Goal: Task Accomplishment & Management: Use online tool/utility

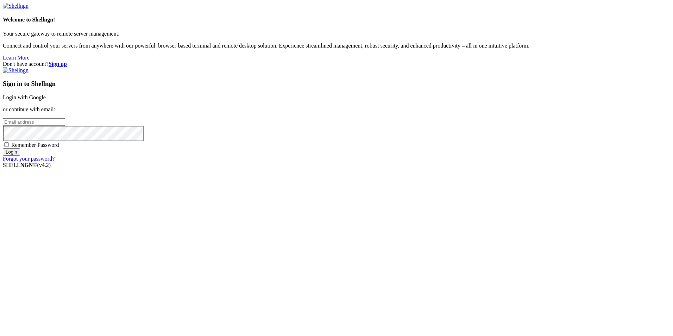
click at [46, 100] on link "Login with Google" at bounding box center [24, 97] width 43 height 6
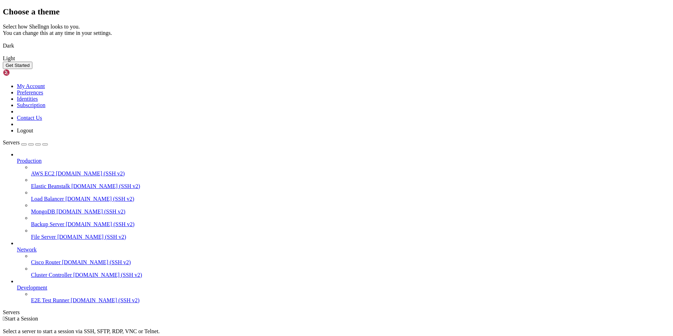
click at [3, 41] on img at bounding box center [3, 41] width 0 height 0
click at [399, 62] on div "Select how Shellngn looks to you. You can change this at any time in your setti…" at bounding box center [336, 43] width 667 height 38
click at [32, 69] on button "Get Started" at bounding box center [18, 65] width 30 height 7
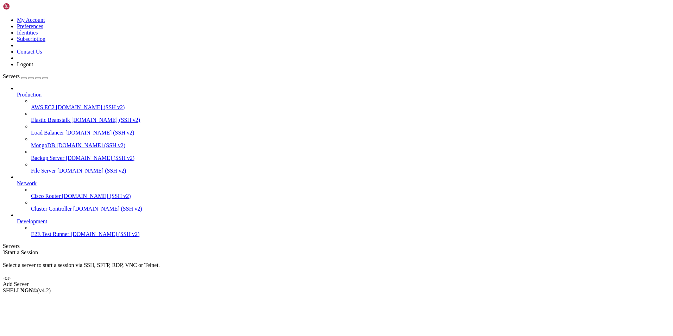
click at [389, 281] on div "Add Server" at bounding box center [336, 284] width 667 height 6
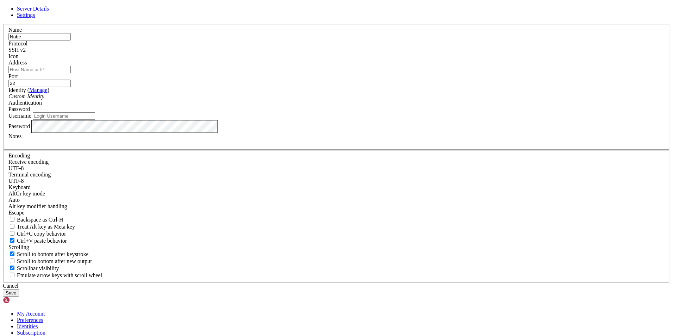
type input "Nube"
click at [418, 59] on div at bounding box center [336, 59] width 656 height 0
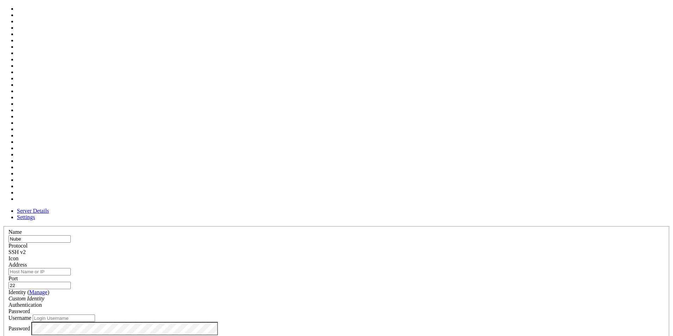
click at [418, 261] on div at bounding box center [336, 261] width 656 height 0
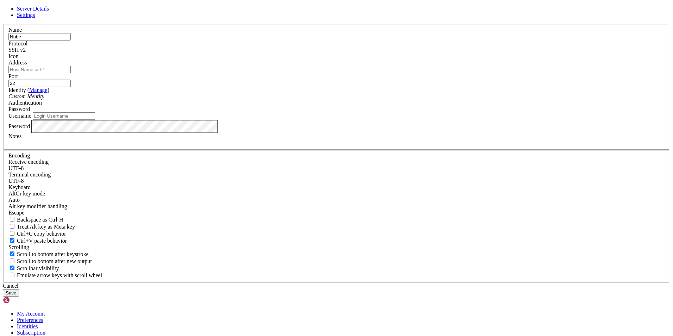
click at [71, 73] on input "Address" at bounding box center [39, 69] width 62 height 7
click at [265, 73] on div "Address" at bounding box center [336, 66] width 656 height 14
click at [71, 73] on input "Address" at bounding box center [39, 69] width 62 height 7
paste input "[TECHNICAL_ID]"
type input "[TECHNICAL_ID]"
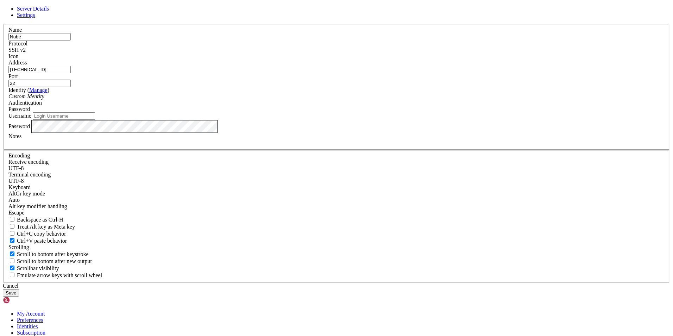
click at [95, 120] on input "Username" at bounding box center [64, 115] width 62 height 7
type input "Kanjy"
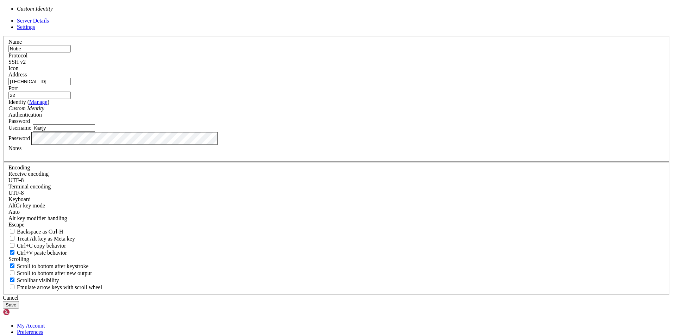
click at [324, 112] on div "Custom Identity" at bounding box center [336, 108] width 656 height 6
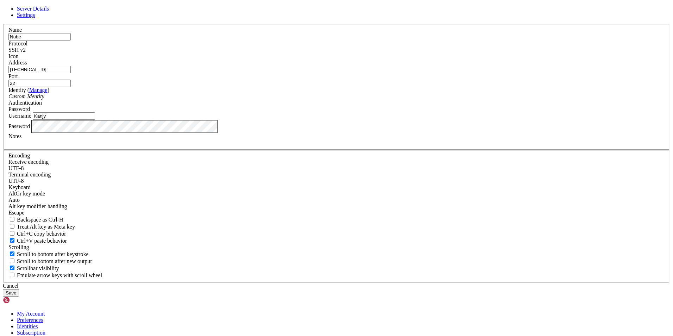
click at [324, 100] on div "Custom Identity" at bounding box center [336, 96] width 656 height 6
click at [19, 289] on button "Save" at bounding box center [11, 292] width 16 height 7
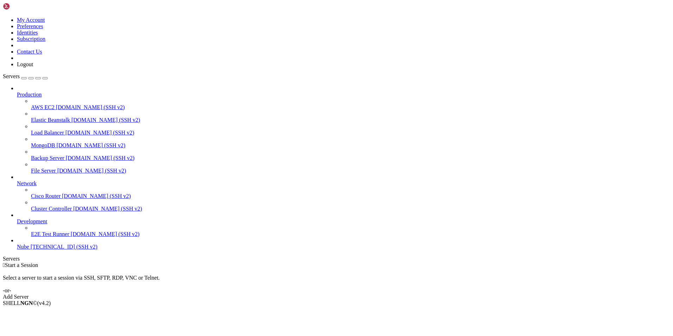
click at [48, 249] on span "[TECHNICAL_ID] (SSH v2)" at bounding box center [64, 246] width 67 height 6
click at [71, 237] on span "[DOMAIN_NAME] (SSH v2)" at bounding box center [105, 234] width 69 height 6
click at [29, 249] on span "Nube" at bounding box center [23, 246] width 12 height 6
click at [357, 262] on div " Start a Session Select a server to start a session via SSH, SFTP, RDP, VNC or…" at bounding box center [336, 281] width 667 height 38
click at [29, 249] on span "Nube" at bounding box center [23, 246] width 12 height 6
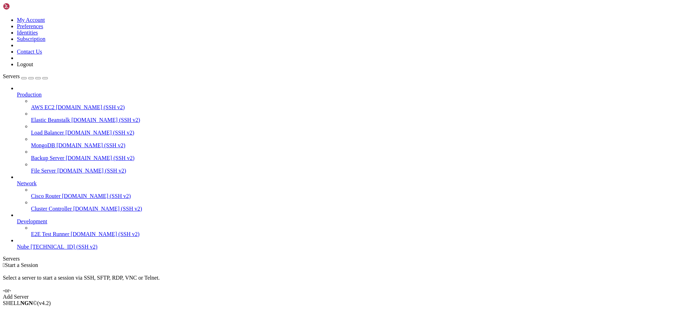
click at [29, 249] on span "Nube" at bounding box center [23, 246] width 12 height 6
